Goal: Use online tool/utility

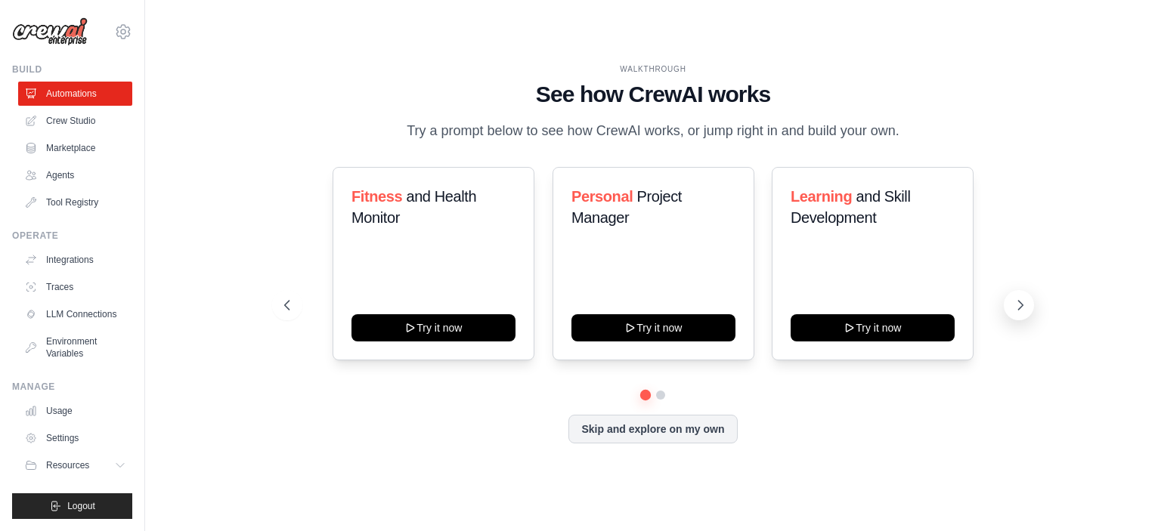
click at [1017, 301] on icon at bounding box center [1020, 305] width 15 height 15
click at [1025, 305] on icon at bounding box center [1020, 305] width 15 height 15
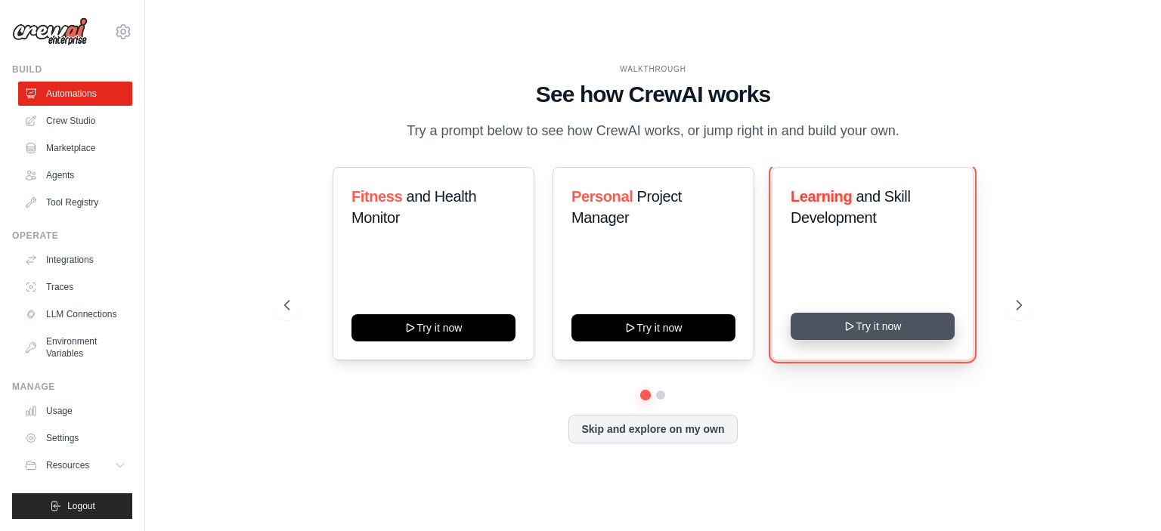
click at [881, 330] on button "Try it now" at bounding box center [873, 326] width 164 height 27
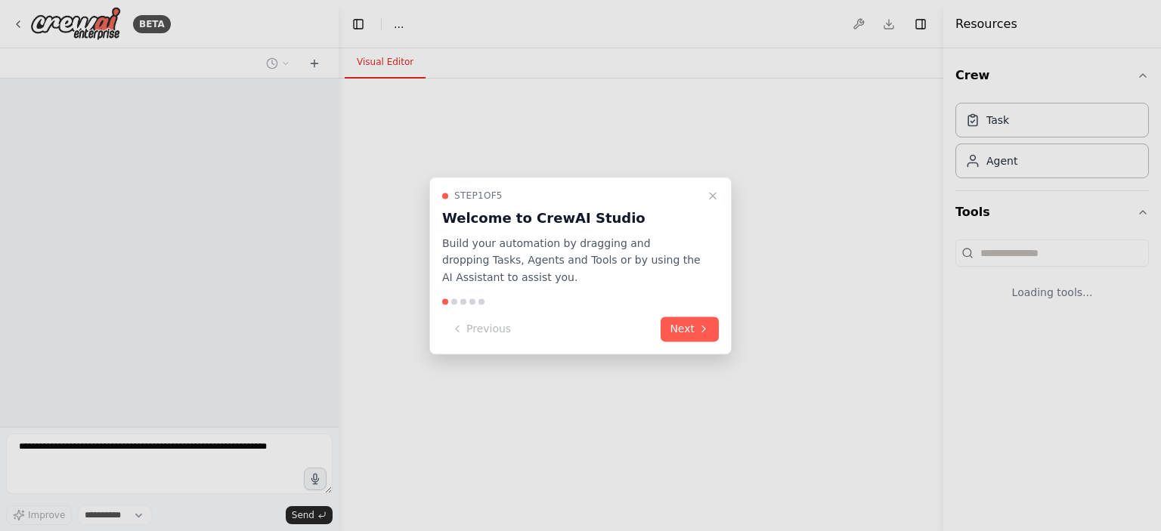
select select "****"
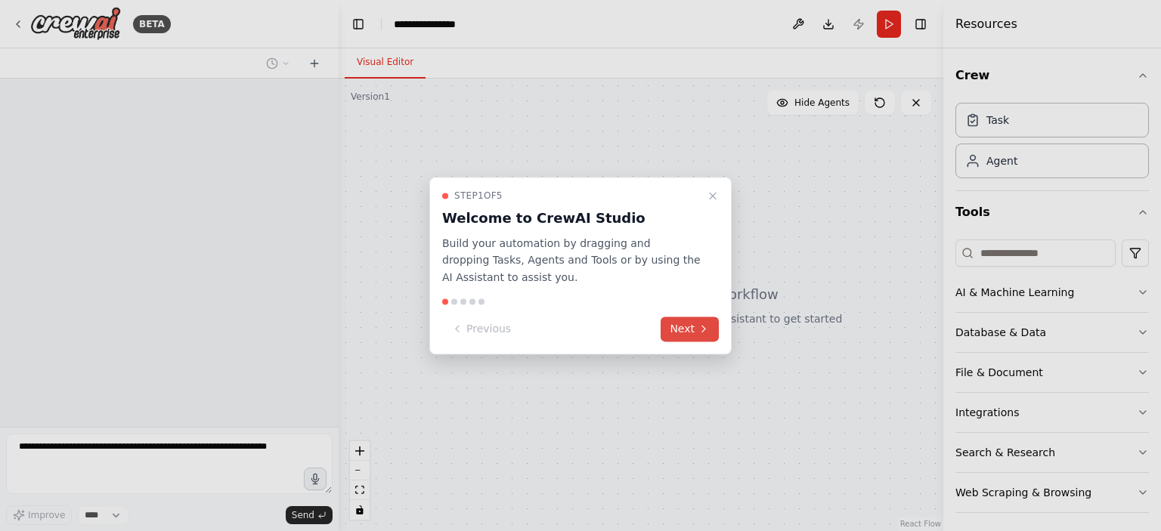
click at [677, 329] on button "Next" at bounding box center [690, 329] width 58 height 25
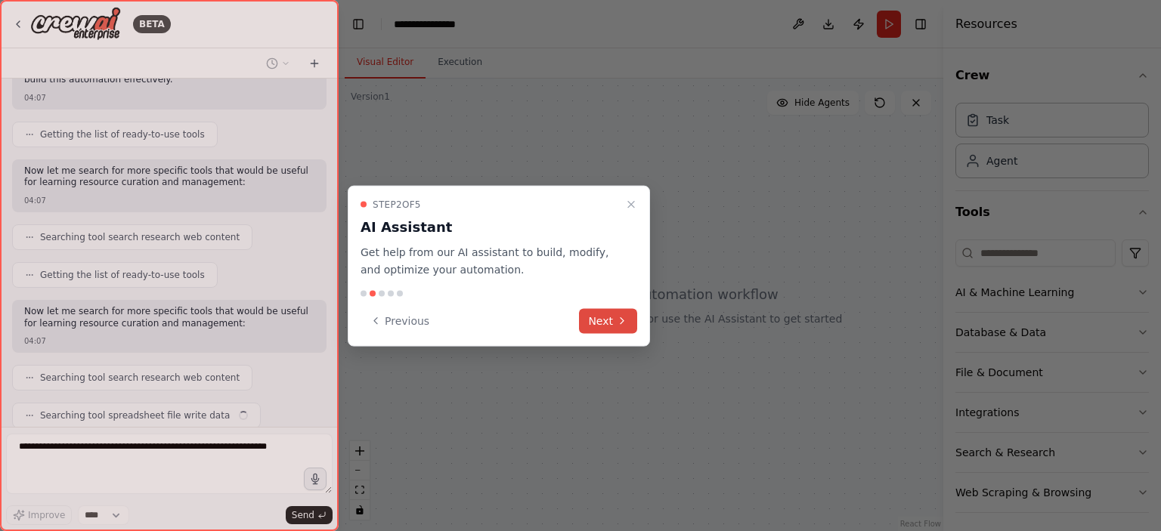
scroll to position [212, 0]
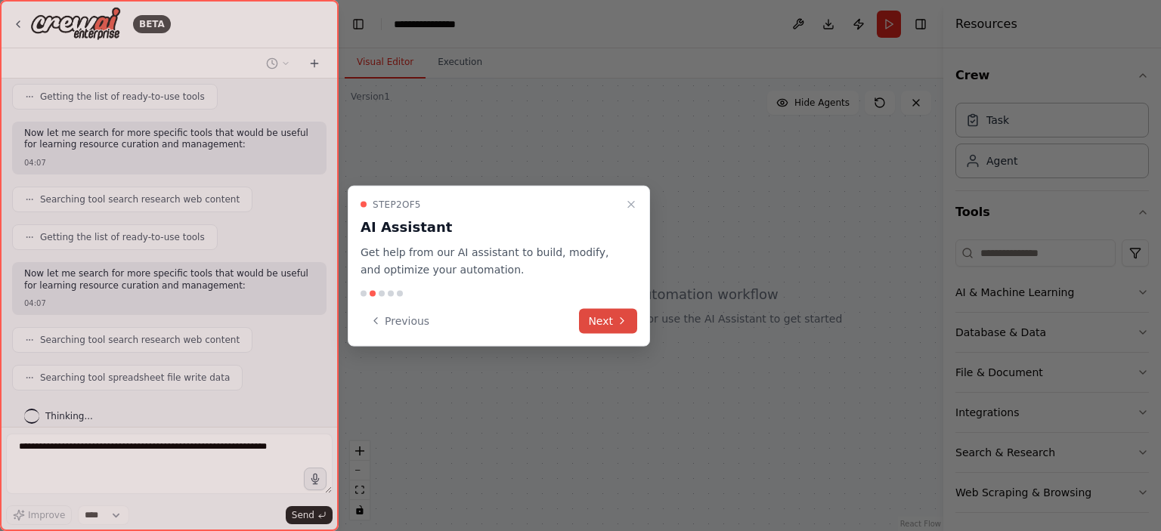
click at [610, 323] on button "Next" at bounding box center [608, 320] width 58 height 25
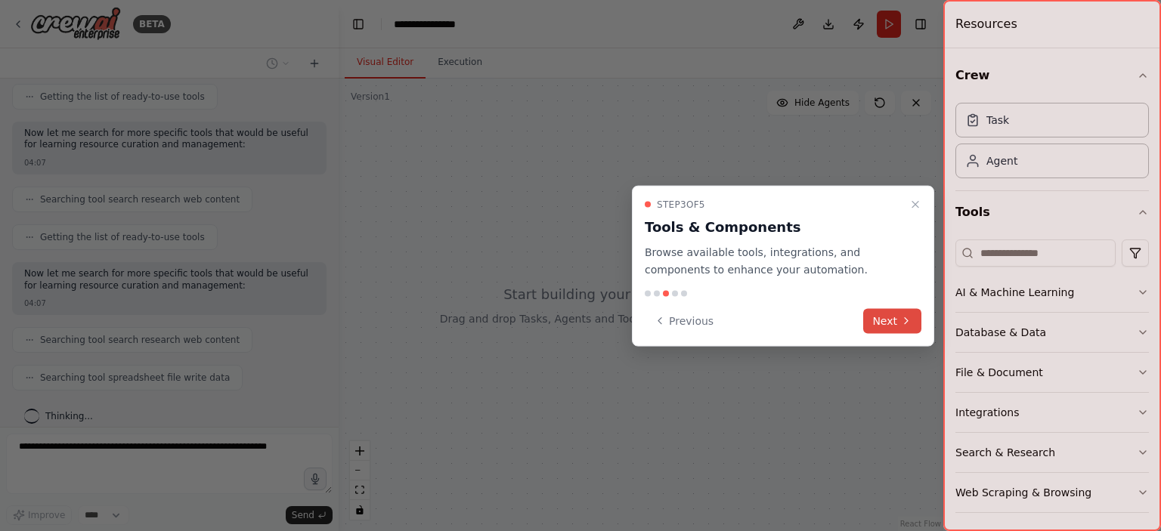
scroll to position [249, 0]
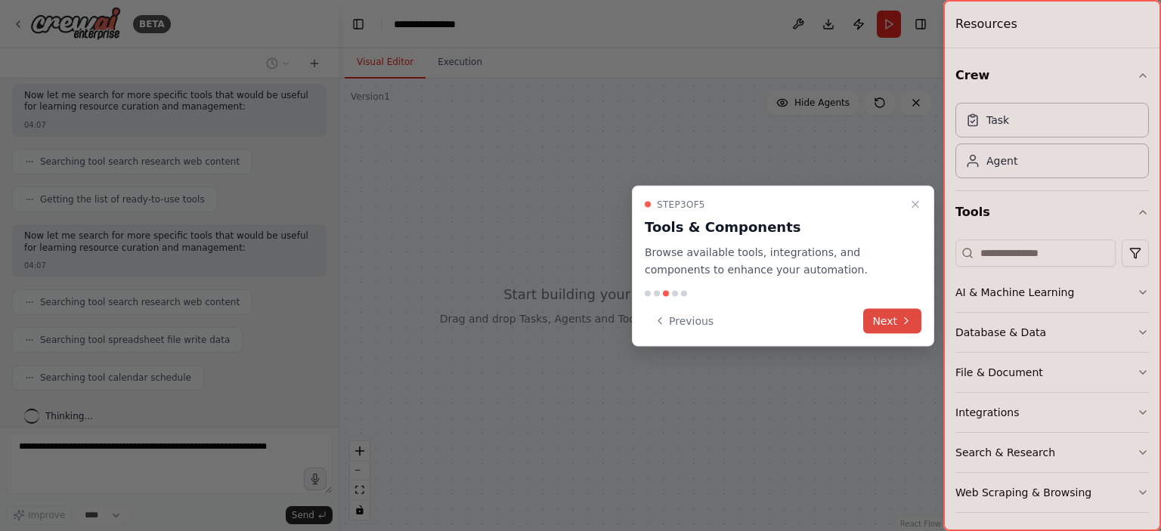
click at [904, 321] on icon at bounding box center [906, 321] width 12 height 12
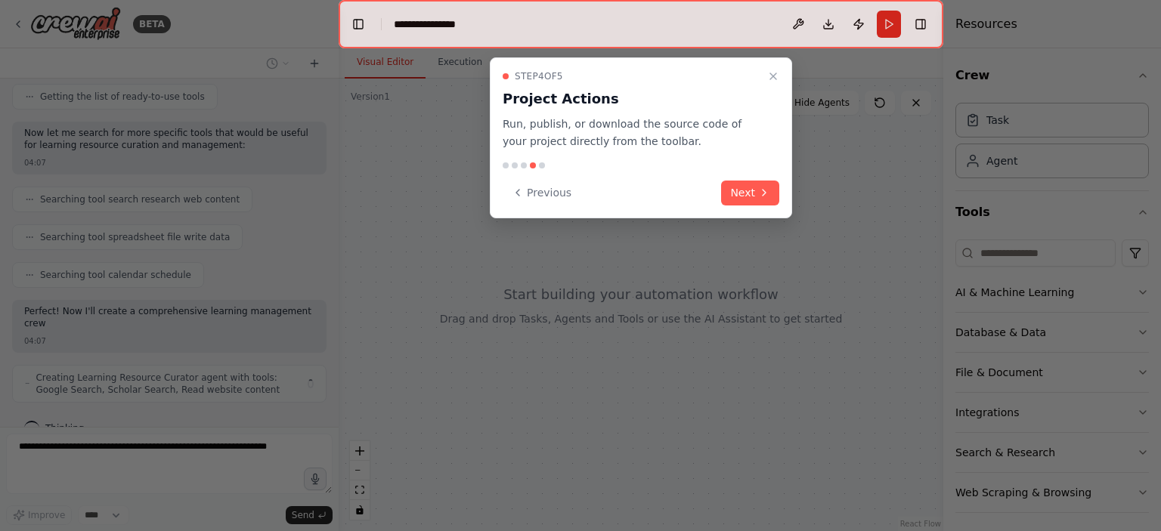
scroll to position [364, 0]
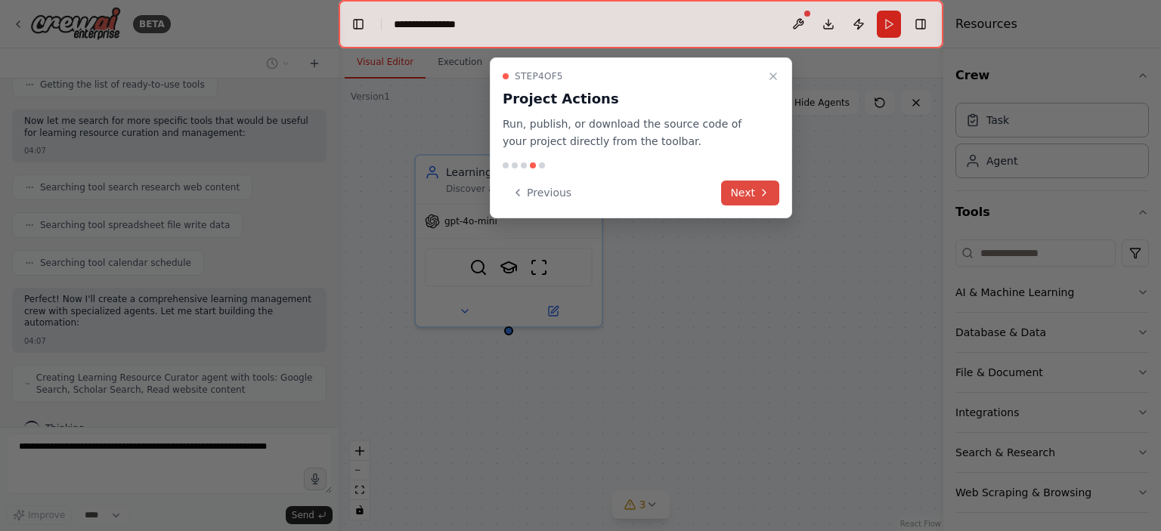
click at [761, 191] on icon at bounding box center [764, 193] width 12 height 12
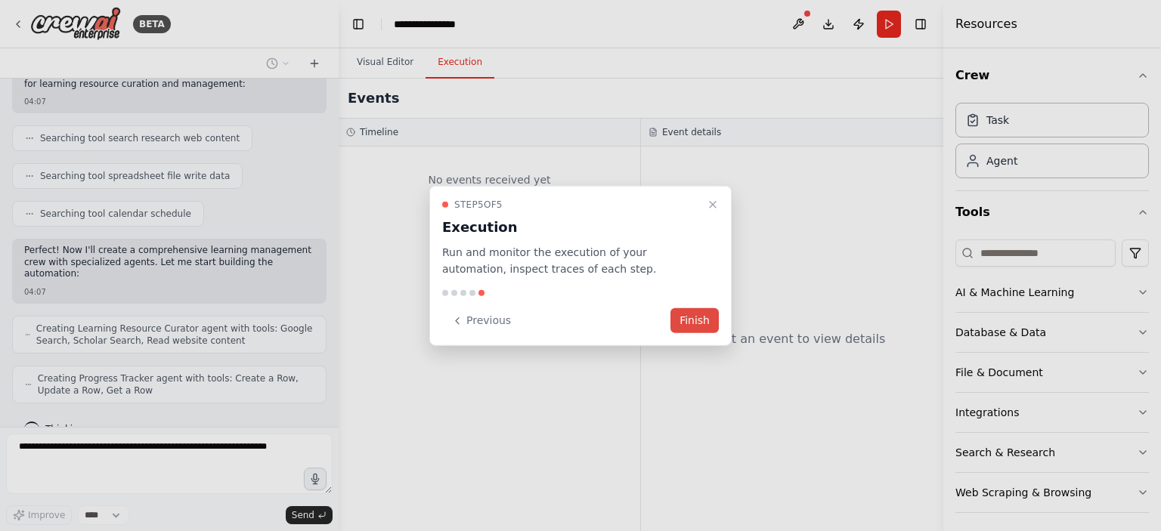
click at [691, 319] on button "Finish" at bounding box center [694, 320] width 48 height 25
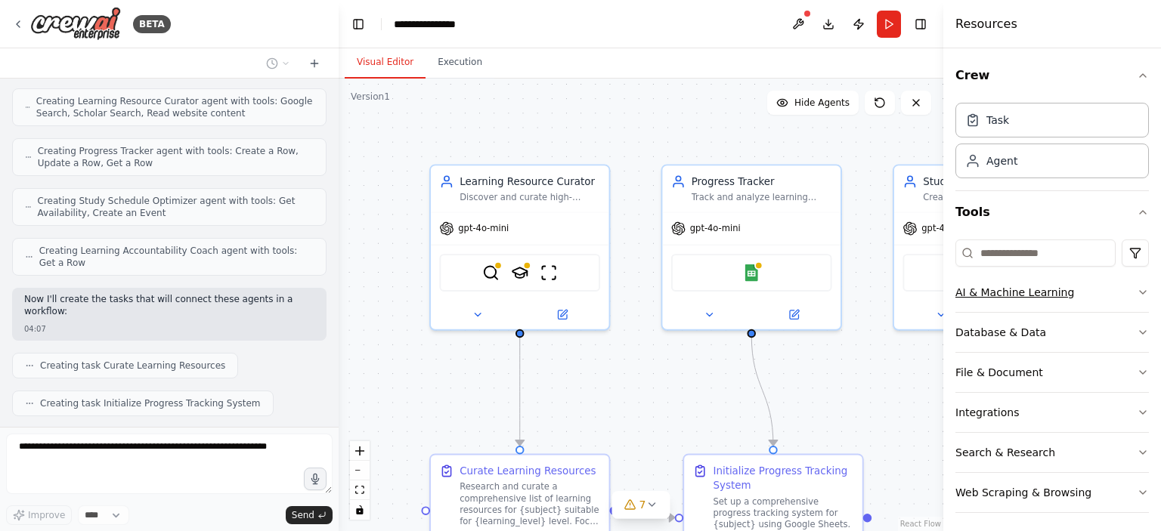
scroll to position [679, 0]
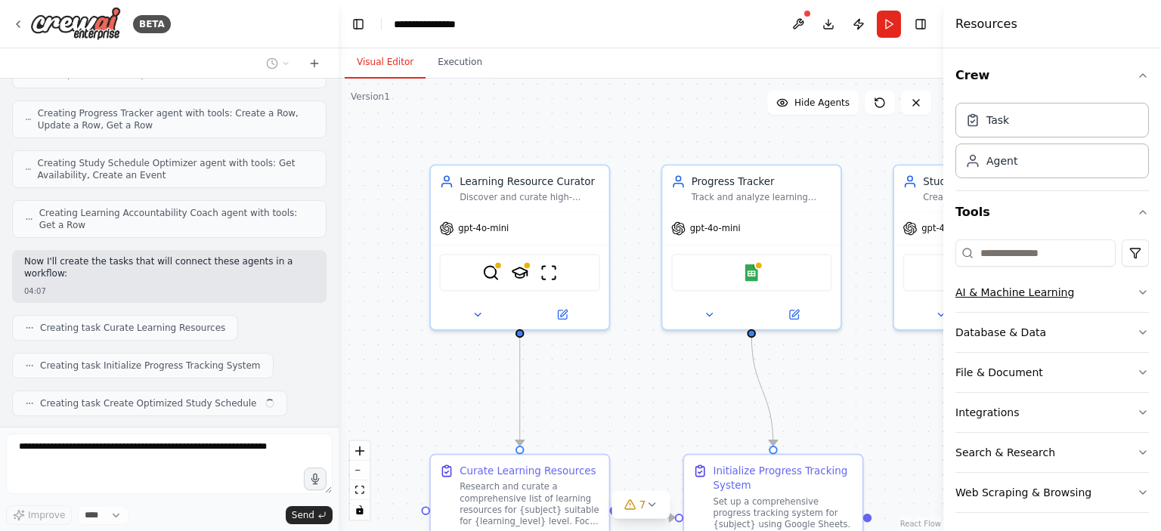
click at [1137, 290] on icon "button" at bounding box center [1143, 292] width 12 height 12
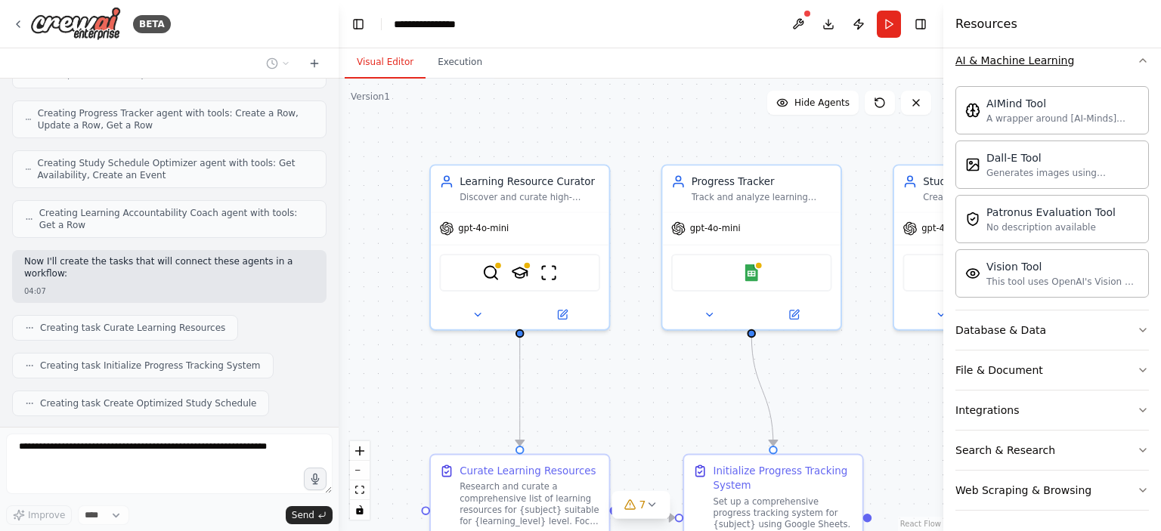
scroll to position [233, 0]
click at [1123, 328] on button "Database & Data" at bounding box center [1051, 329] width 193 height 39
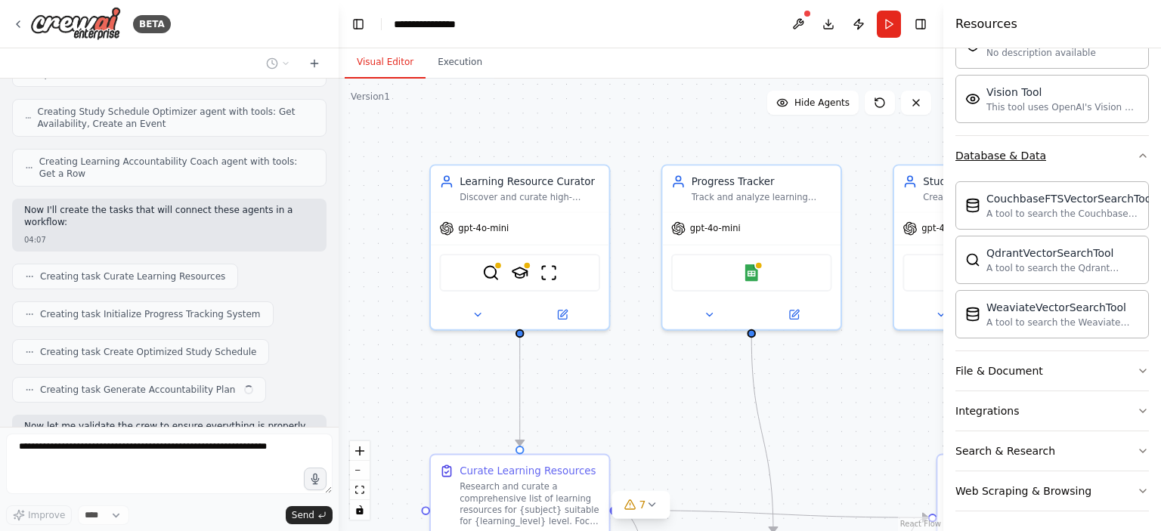
scroll to position [819, 0]
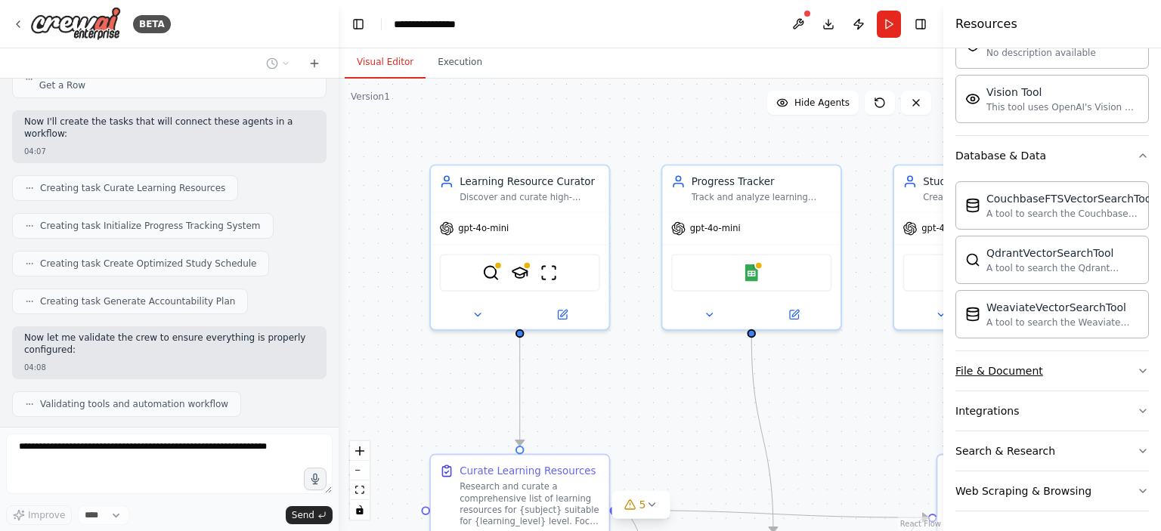
click at [1118, 370] on button "File & Document" at bounding box center [1051, 370] width 193 height 39
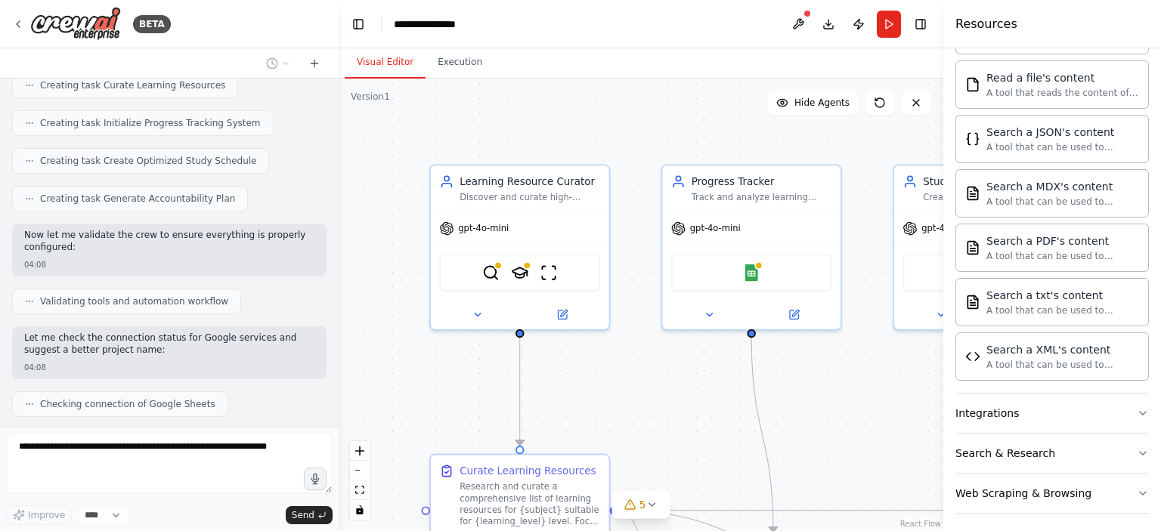
scroll to position [958, 0]
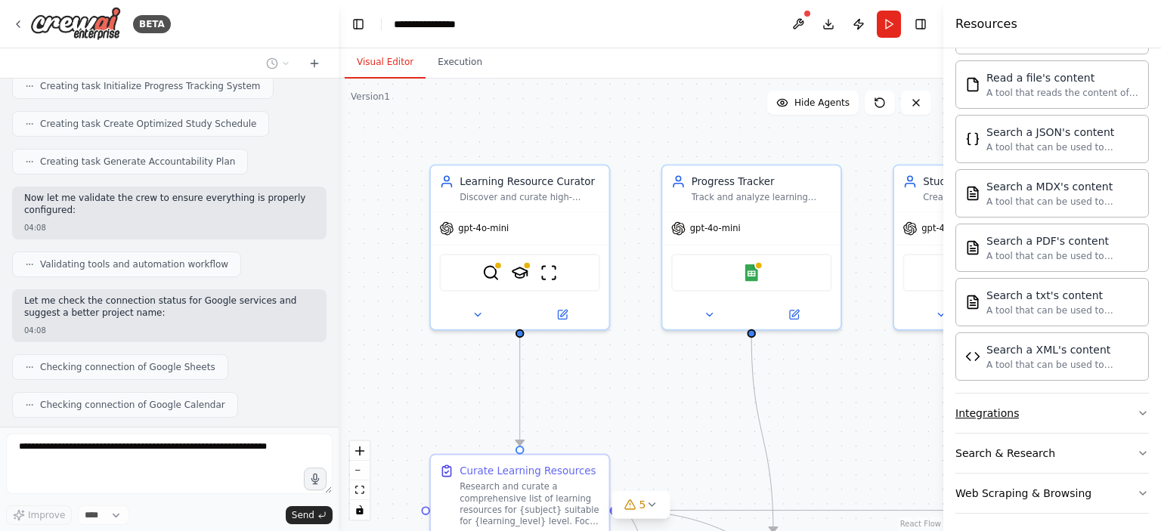
click at [1119, 404] on button "Integrations" at bounding box center [1051, 413] width 193 height 39
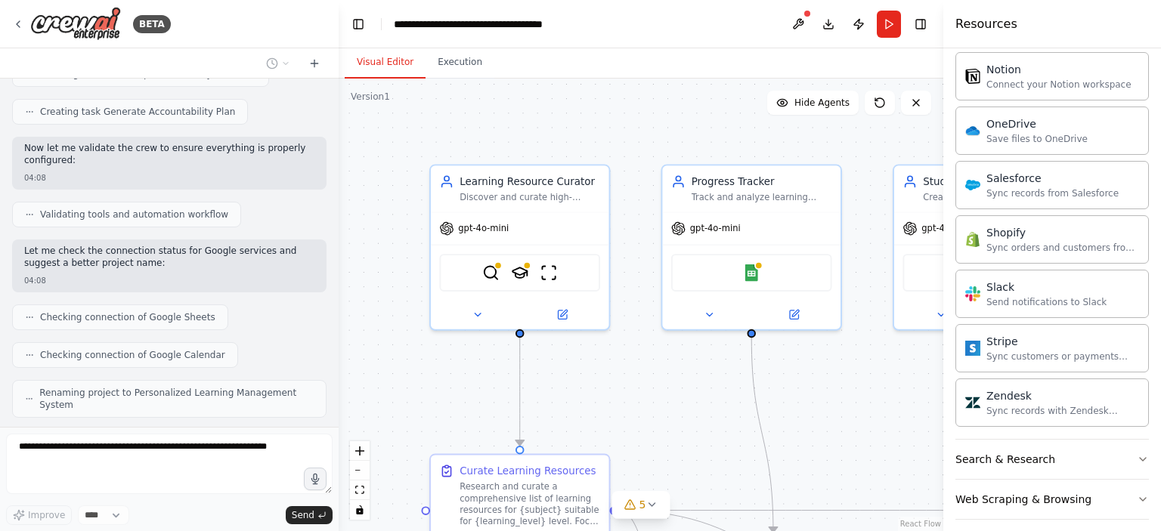
scroll to position [996, 0]
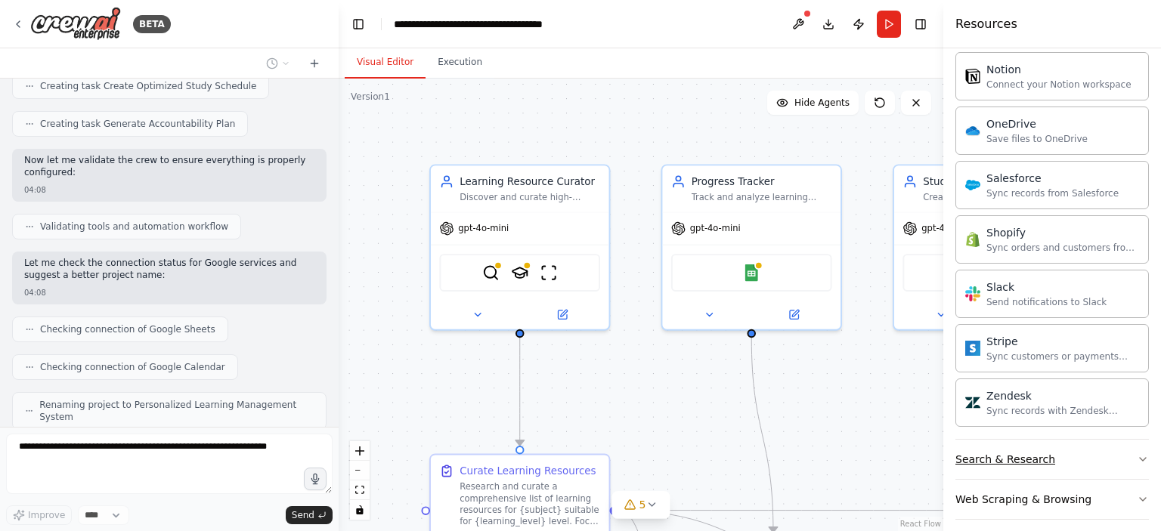
click at [1107, 446] on button "Search & Research" at bounding box center [1051, 459] width 193 height 39
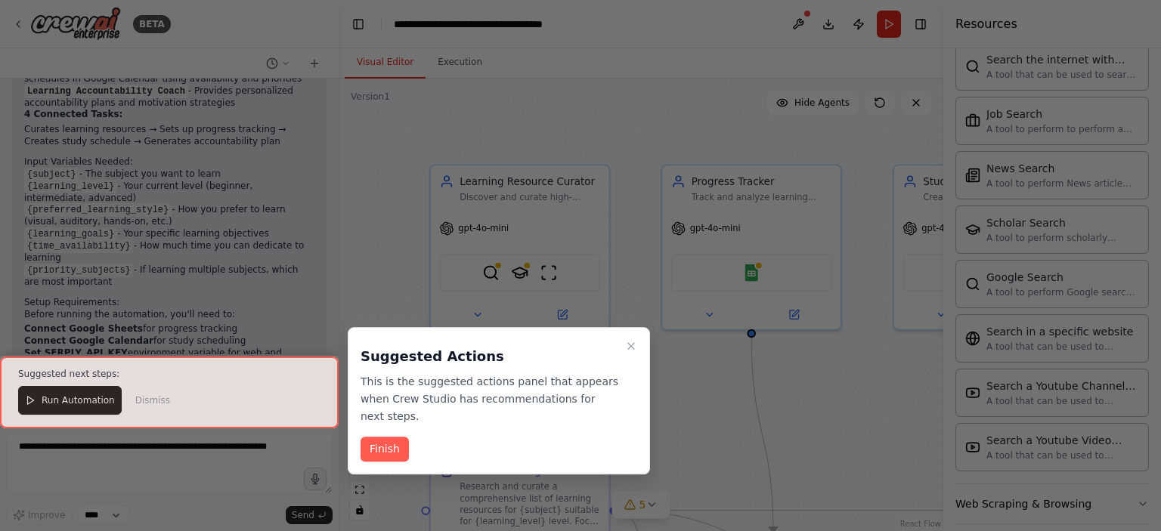
scroll to position [1520, 0]
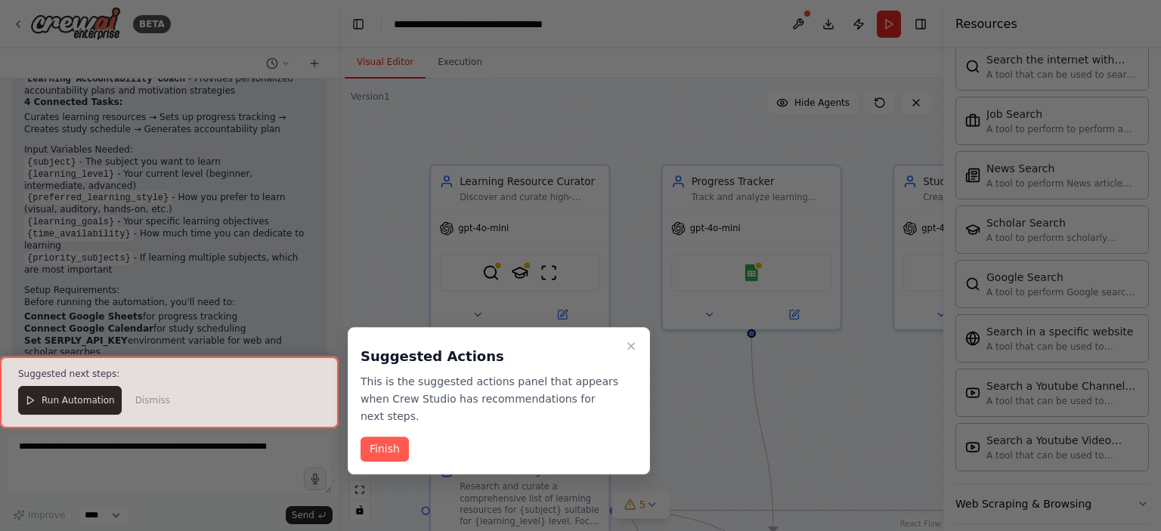
click at [104, 400] on div at bounding box center [169, 393] width 339 height 73
click at [404, 437] on button "Finish" at bounding box center [385, 449] width 48 height 25
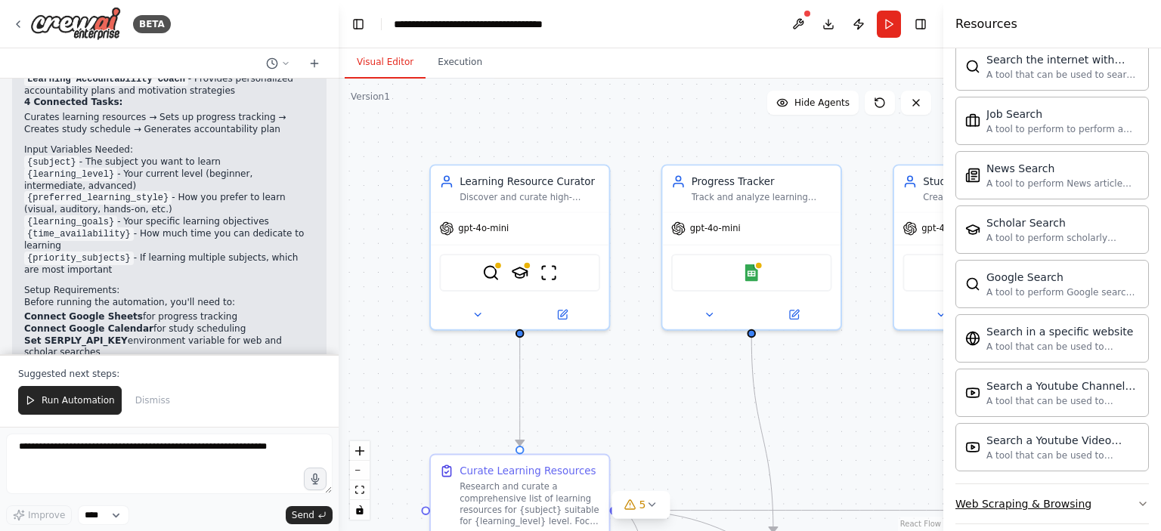
click at [1137, 498] on icon "button" at bounding box center [1143, 504] width 12 height 12
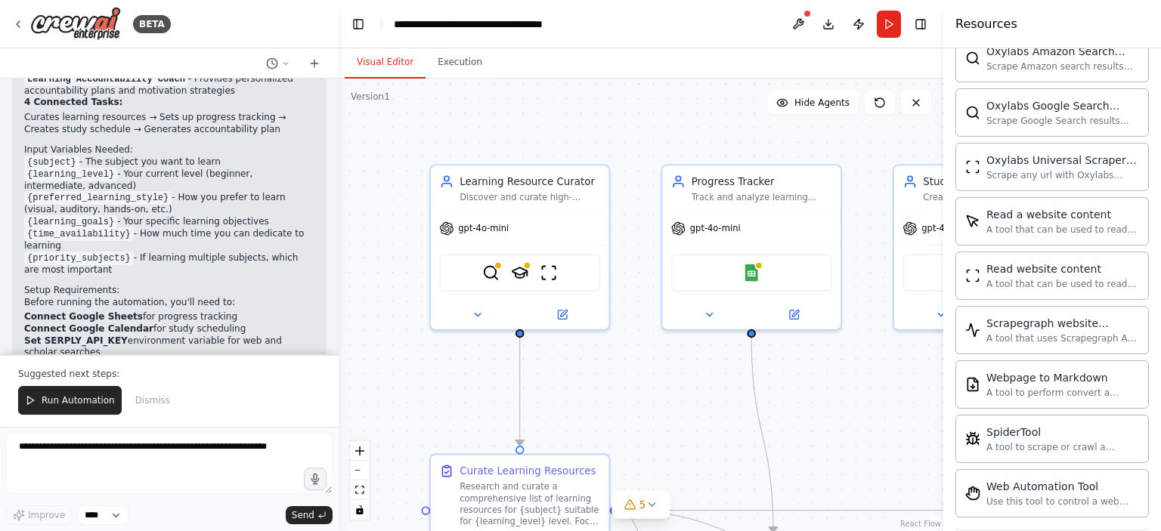
scroll to position [3594, 0]
click at [821, 436] on div ".deletable-edge-delete-btn { width: 20px; height: 20px; border: 0px solid #ffff…" at bounding box center [641, 305] width 605 height 453
click at [428, 53] on button "Execution" at bounding box center [460, 63] width 69 height 32
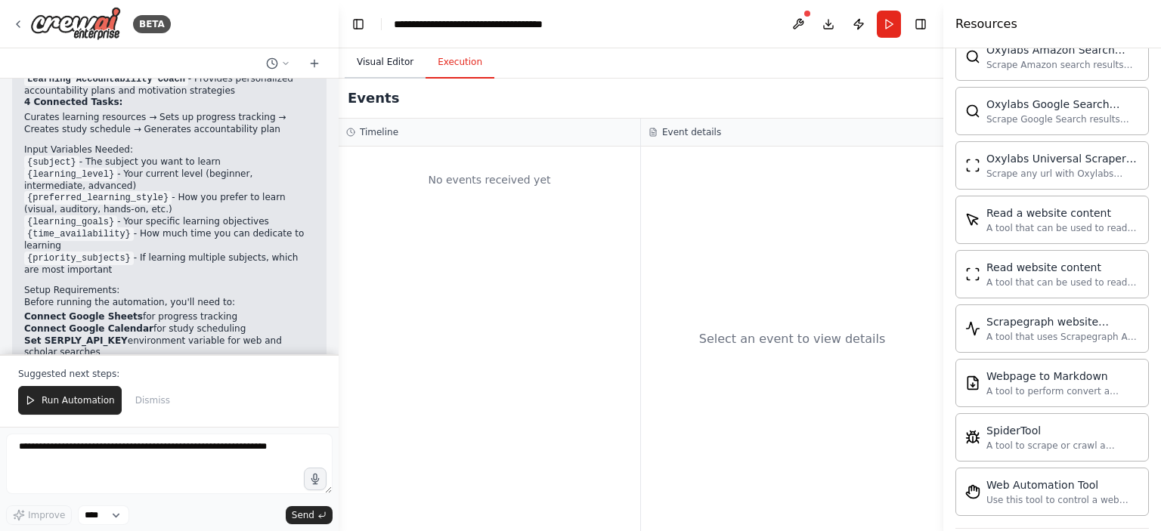
click at [382, 56] on button "Visual Editor" at bounding box center [385, 63] width 81 height 32
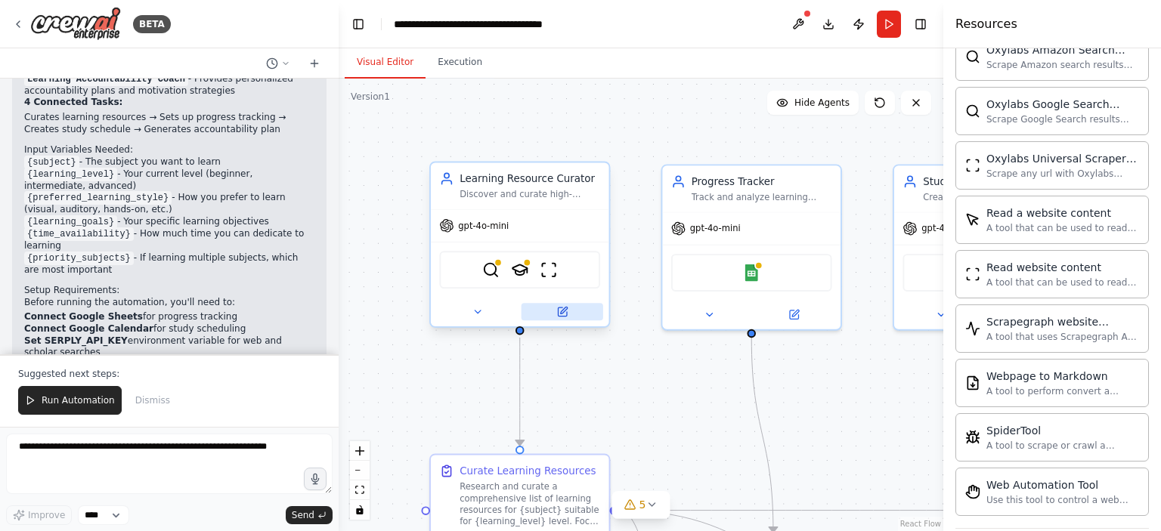
click at [559, 315] on icon at bounding box center [562, 312] width 8 height 8
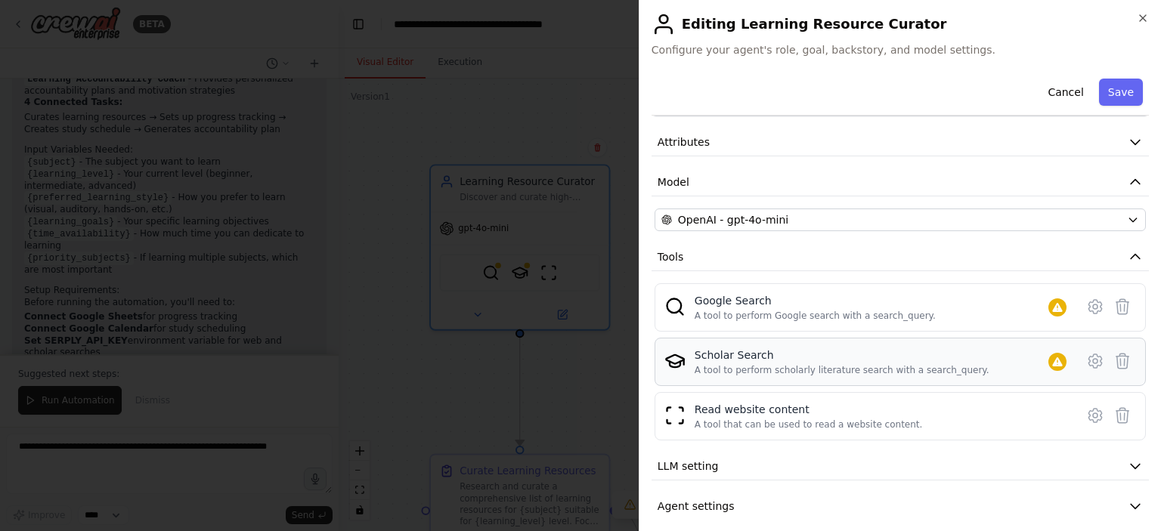
scroll to position [65, 0]
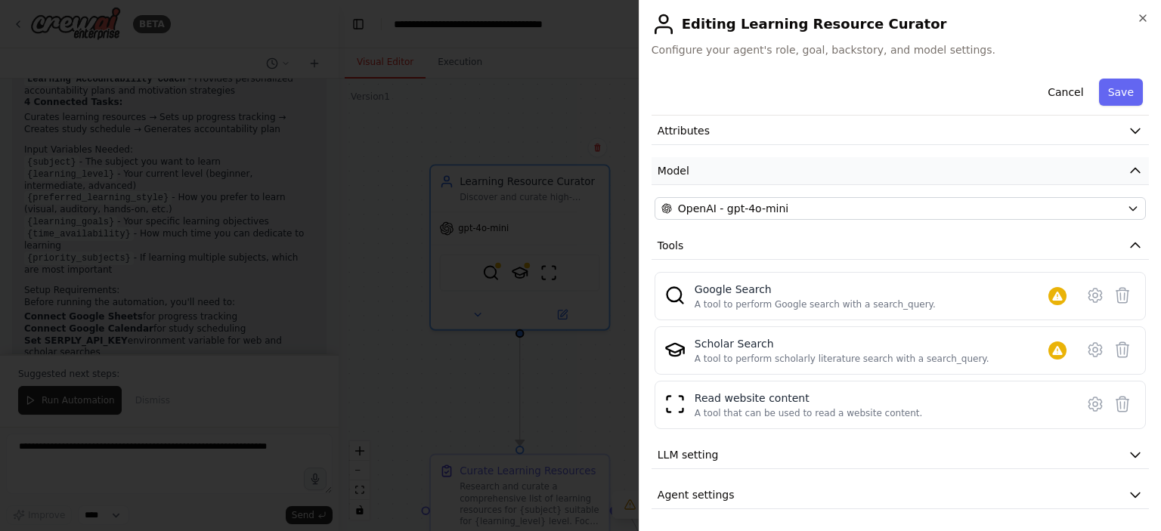
click at [951, 172] on button "Model" at bounding box center [900, 171] width 497 height 28
click at [951, 172] on button "Attributes" at bounding box center [900, 166] width 497 height 28
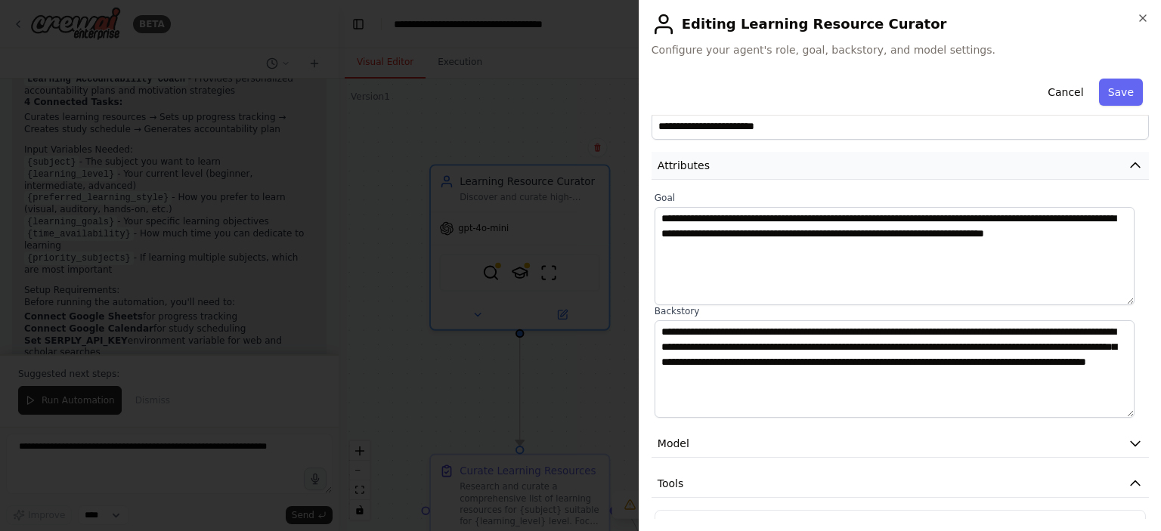
click at [979, 163] on button "Attributes" at bounding box center [900, 166] width 497 height 28
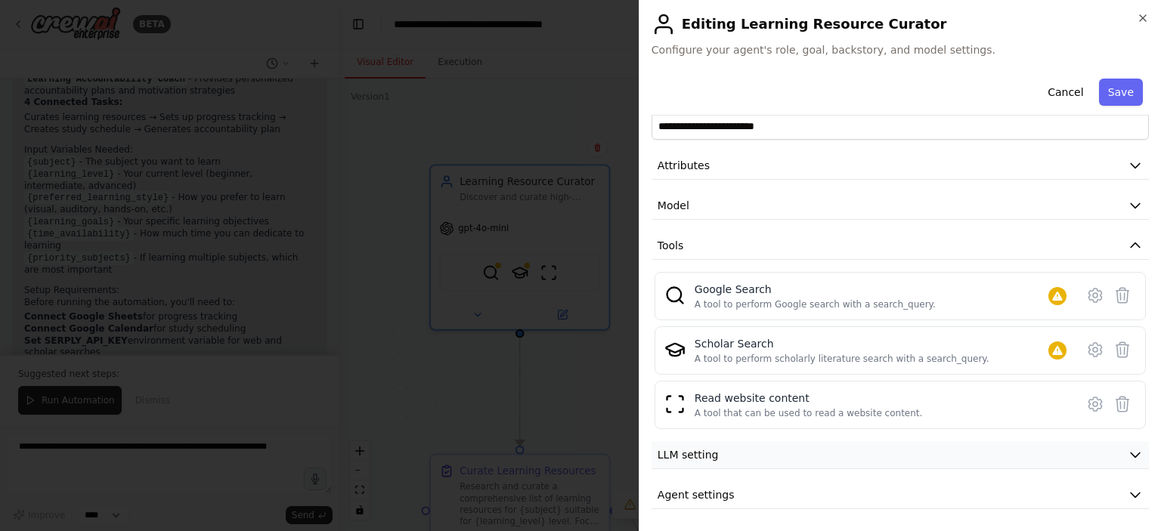
click at [1064, 450] on button "LLM setting" at bounding box center [900, 455] width 497 height 28
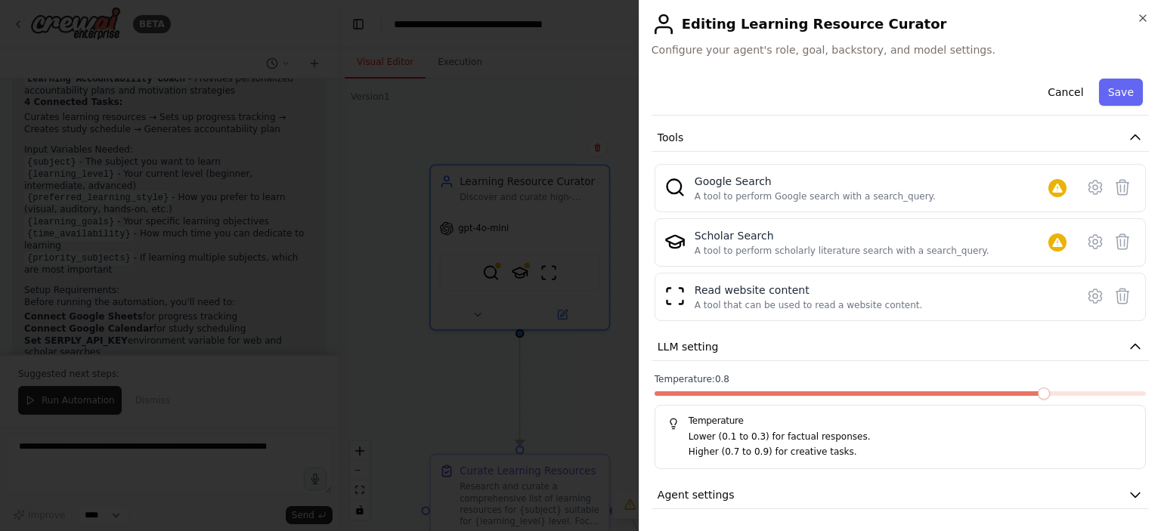
click at [1047, 391] on span at bounding box center [1044, 394] width 12 height 12
click at [1128, 488] on icon "button" at bounding box center [1135, 495] width 15 height 15
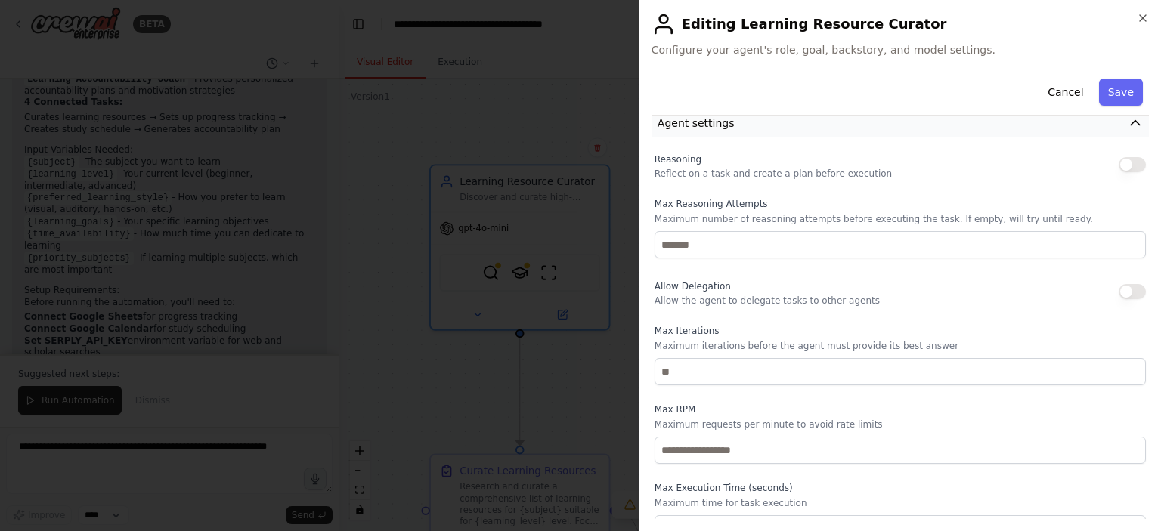
scroll to position [531, 0]
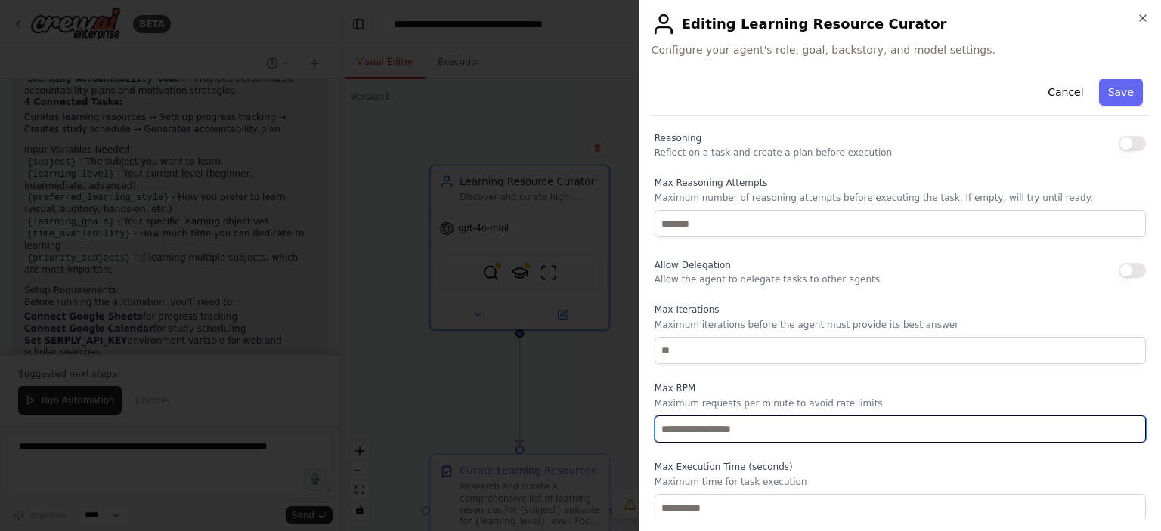
click at [667, 423] on input "number" at bounding box center [900, 429] width 491 height 27
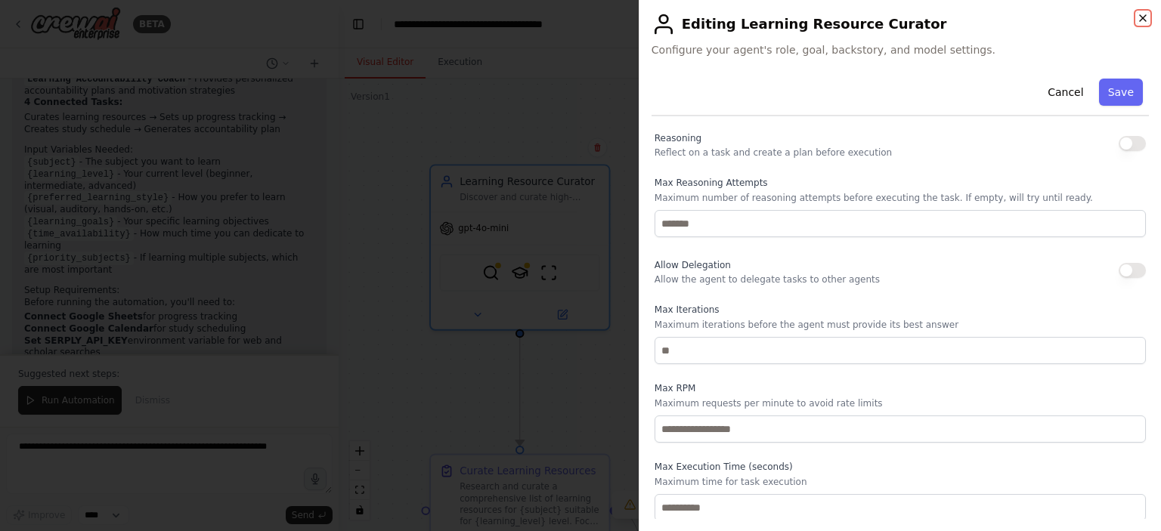
click at [1141, 21] on icon "button" at bounding box center [1143, 18] width 12 height 12
